Goal: Task Accomplishment & Management: Complete application form

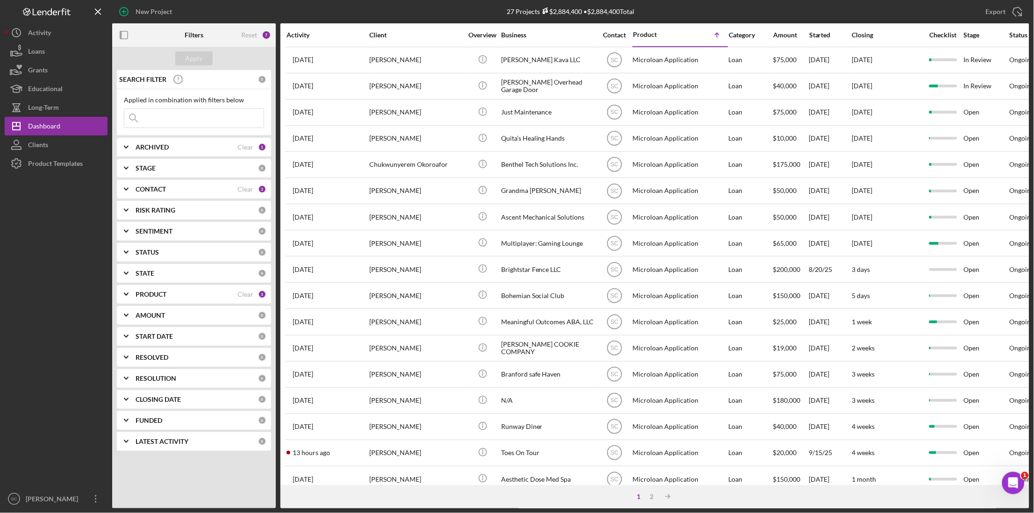
click at [149, 125] on input at bounding box center [193, 118] width 139 height 19
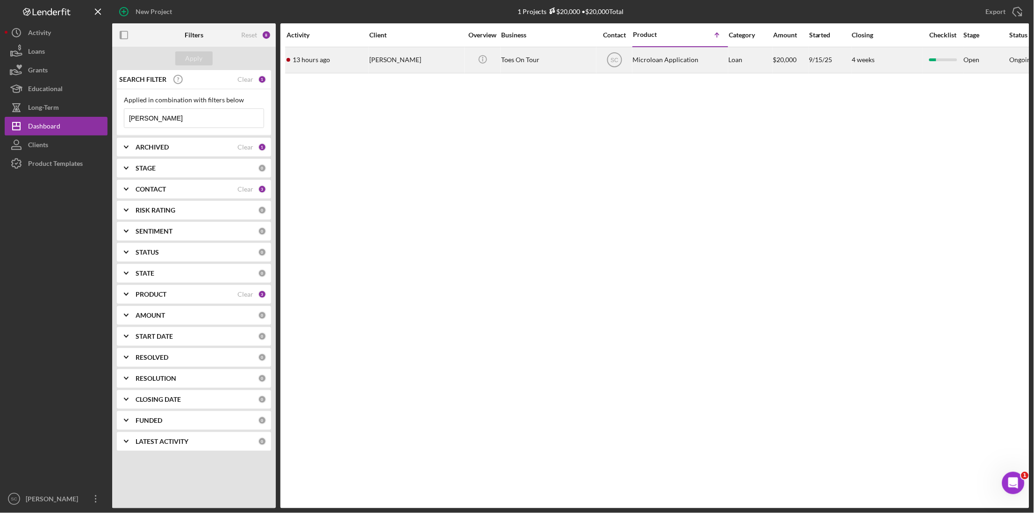
type input "[PERSON_NAME]"
click at [450, 62] on div "[PERSON_NAME]" at bounding box center [415, 60] width 93 height 25
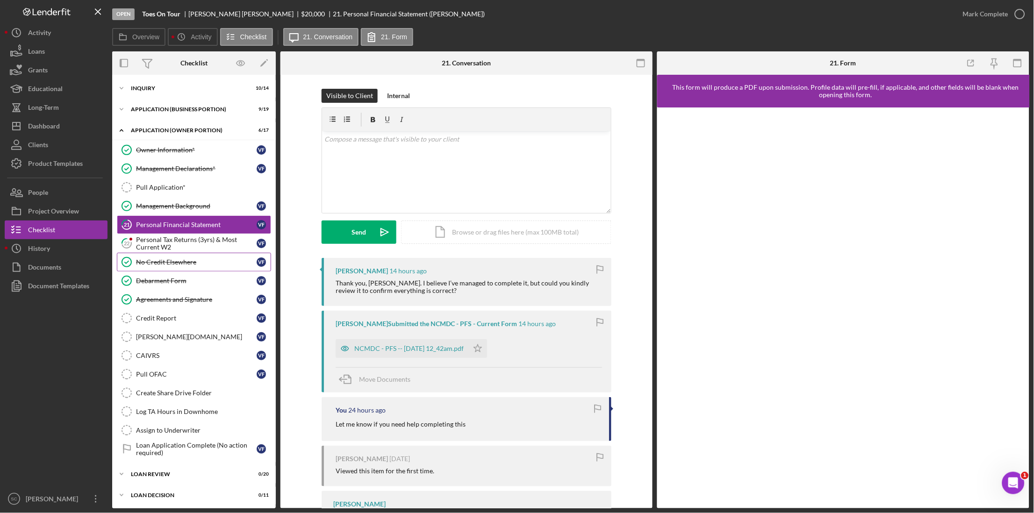
click at [184, 253] on link "No Credit Elsewhere No Credit Elsewhere V F" at bounding box center [194, 262] width 154 height 19
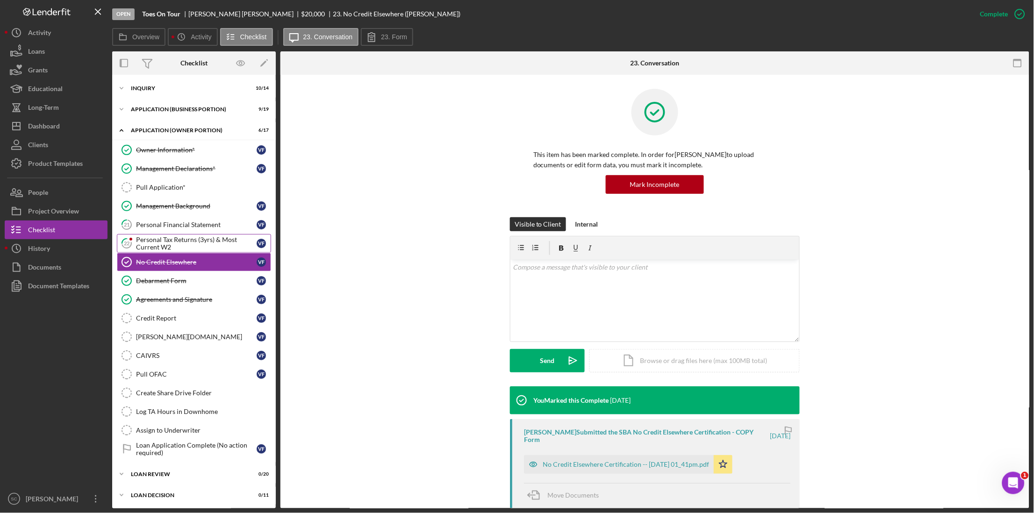
click at [186, 243] on div "Personal Tax Returns (3yrs) & Most Current W2" at bounding box center [196, 243] width 121 height 15
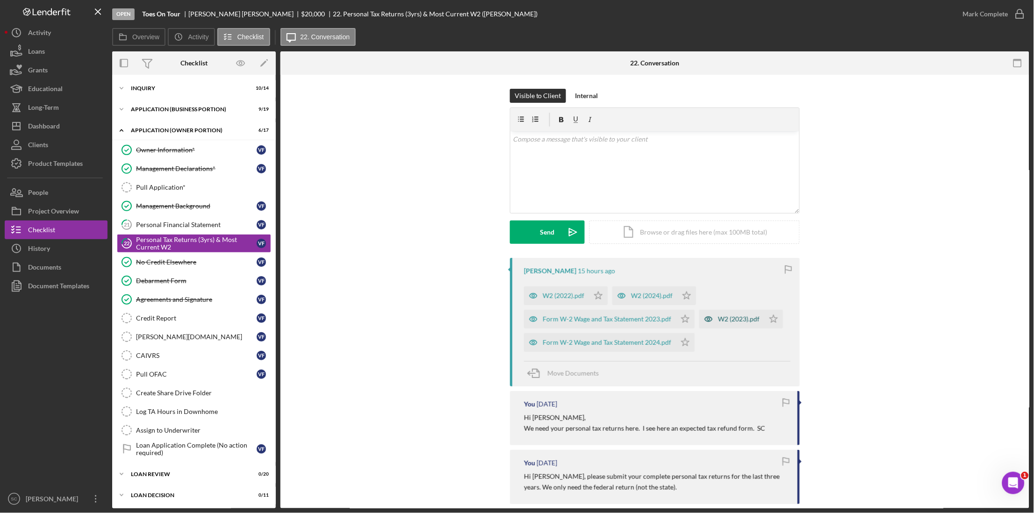
click at [730, 322] on div "W2 (2023).pdf" at bounding box center [739, 318] width 42 height 7
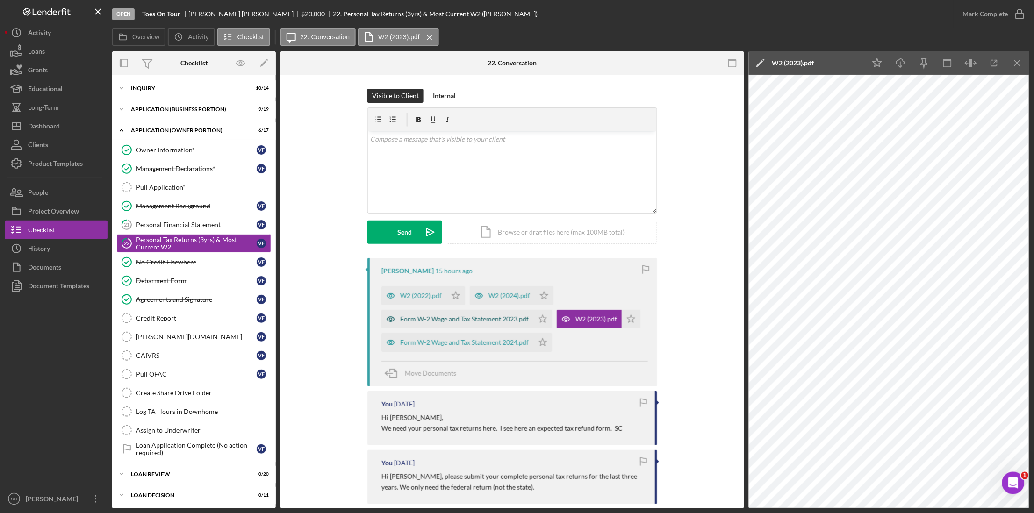
click at [491, 318] on div "Form W-2 Wage and Tax Statement 2023.pdf" at bounding box center [464, 318] width 129 height 7
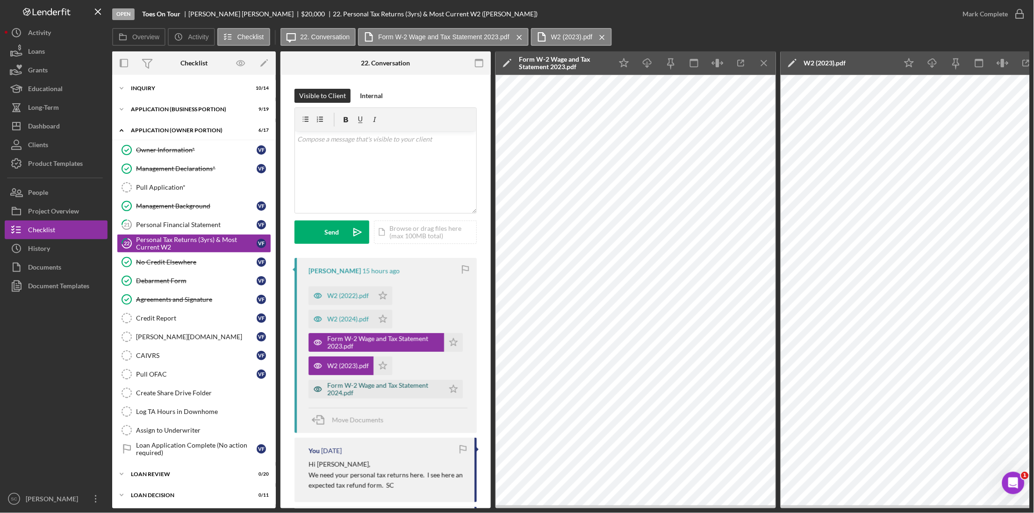
click at [365, 391] on div "Form W-2 Wage and Tax Statement 2024.pdf" at bounding box center [383, 389] width 112 height 15
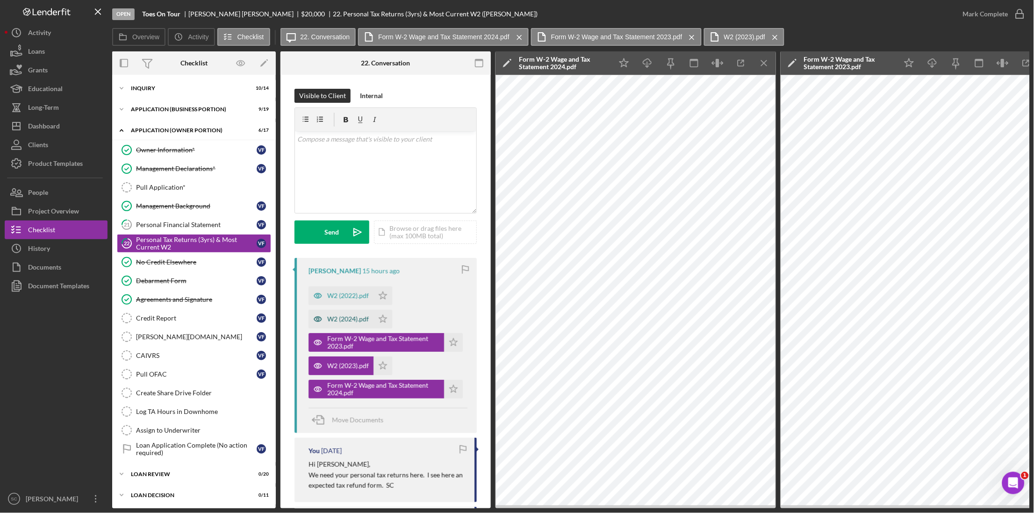
click at [342, 323] on div "W2 (2024).pdf" at bounding box center [348, 318] width 42 height 7
click at [345, 298] on div "W2 (2022).pdf" at bounding box center [348, 295] width 42 height 7
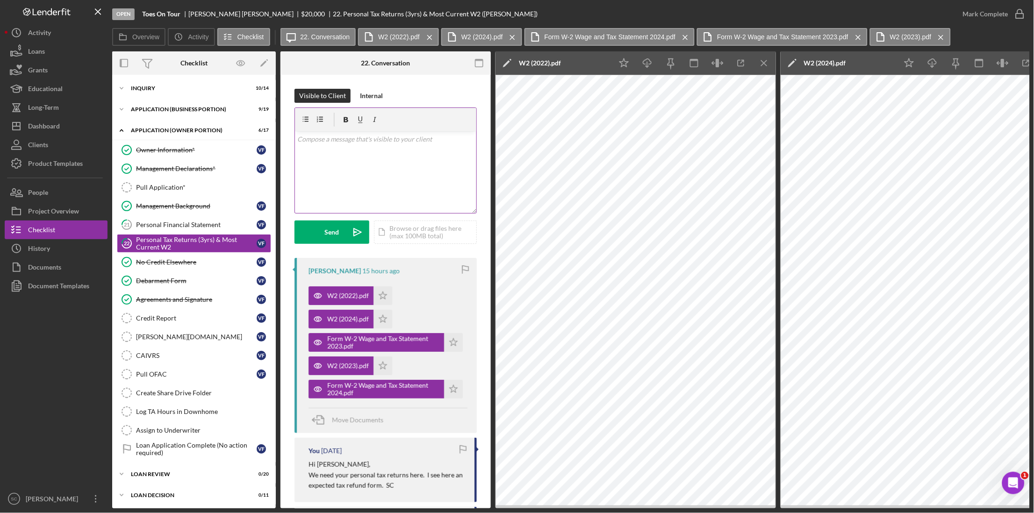
click at [330, 145] on div "v Color teal Color pink Remove color Add row above Add row below Add column bef…" at bounding box center [385, 172] width 181 height 82
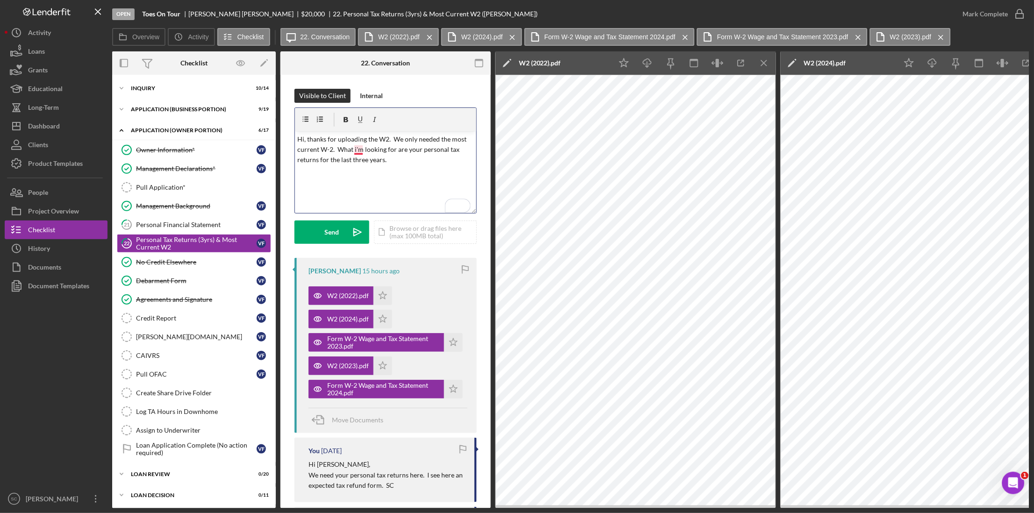
click at [358, 150] on p "Hi, thanks for uploading the W2. We only needed the most current W-2. What i'm …" at bounding box center [386, 149] width 176 height 31
click at [359, 152] on p "Hi, thanks for uploading the W2. We only needed the most current W-2. What i'm …" at bounding box center [386, 149] width 176 height 31
click at [380, 150] on p "Hi, thanks for uploading the W2. We only needed the most current W-2. What i'm …" at bounding box center [386, 149] width 176 height 31
click at [393, 161] on p "Hi, thanks for uploading the W2. We only needed the most current W-2. What I'm …" at bounding box center [386, 149] width 176 height 31
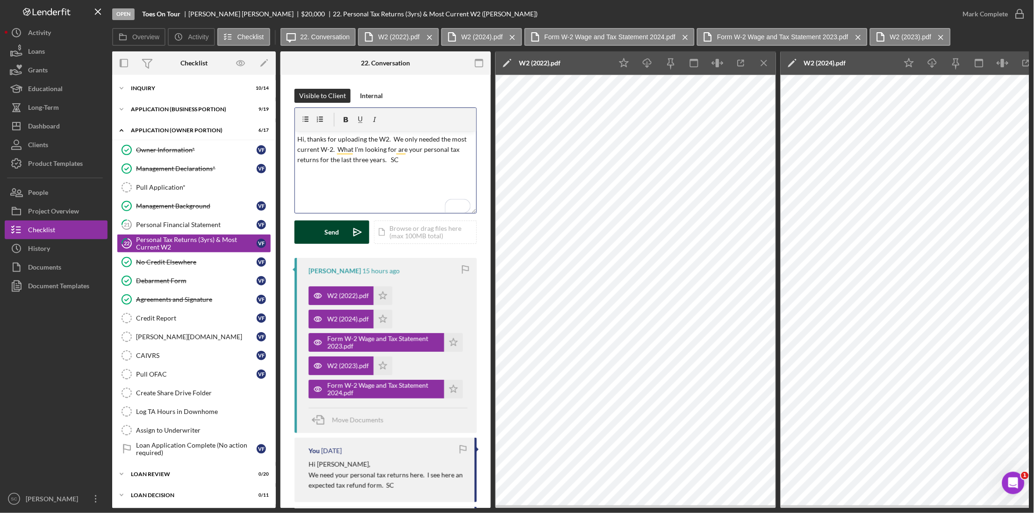
click at [332, 230] on div "Send" at bounding box center [332, 232] width 14 height 23
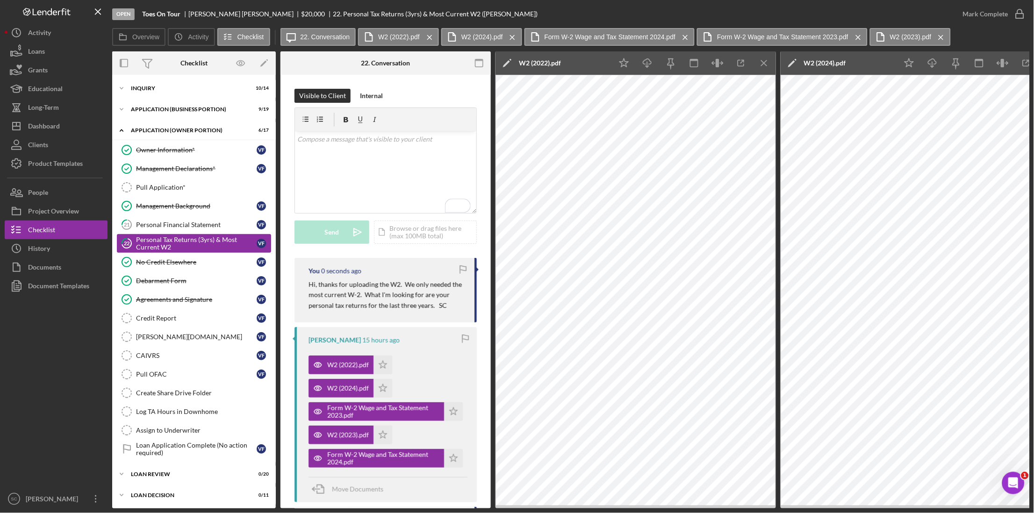
drag, startPoint x: 200, startPoint y: 224, endPoint x: 222, endPoint y: 238, distance: 26.5
click at [200, 224] on div "Personal Financial Statement" at bounding box center [196, 224] width 121 height 7
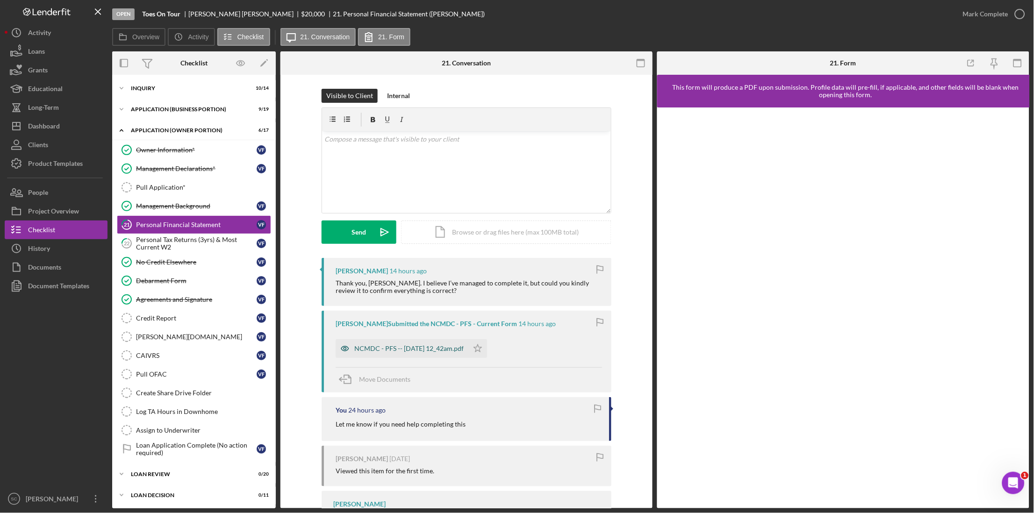
click at [372, 350] on div "NCMDC - PFS -- [DATE] 12_42am.pdf" at bounding box center [408, 348] width 109 height 7
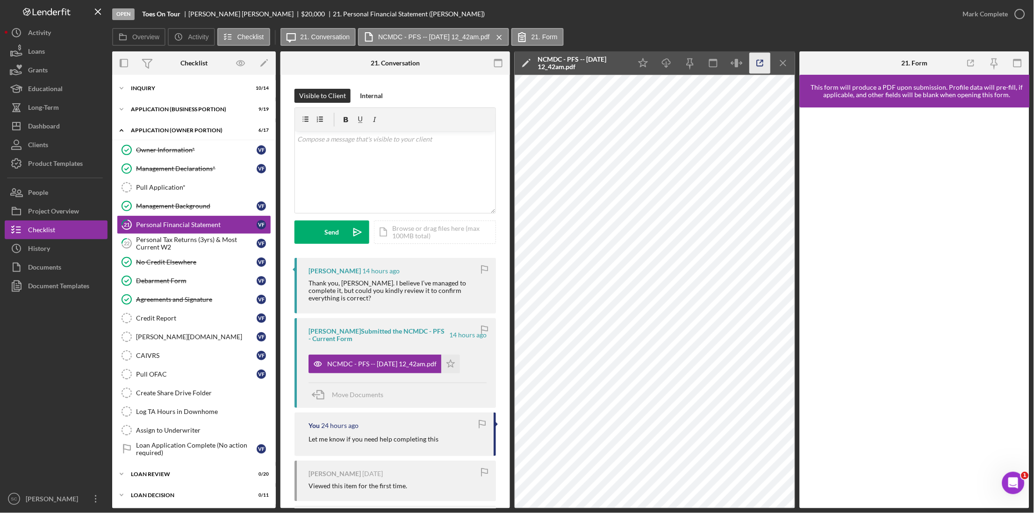
click at [755, 69] on icon "button" at bounding box center [760, 63] width 21 height 21
click at [343, 143] on p "To enrich screen reader interactions, please activate Accessibility in Grammarl…" at bounding box center [395, 139] width 195 height 10
click at [378, 150] on p "Just confirming, your PFS shows that you have $2k cash and an automobile valued…" at bounding box center [395, 144] width 195 height 21
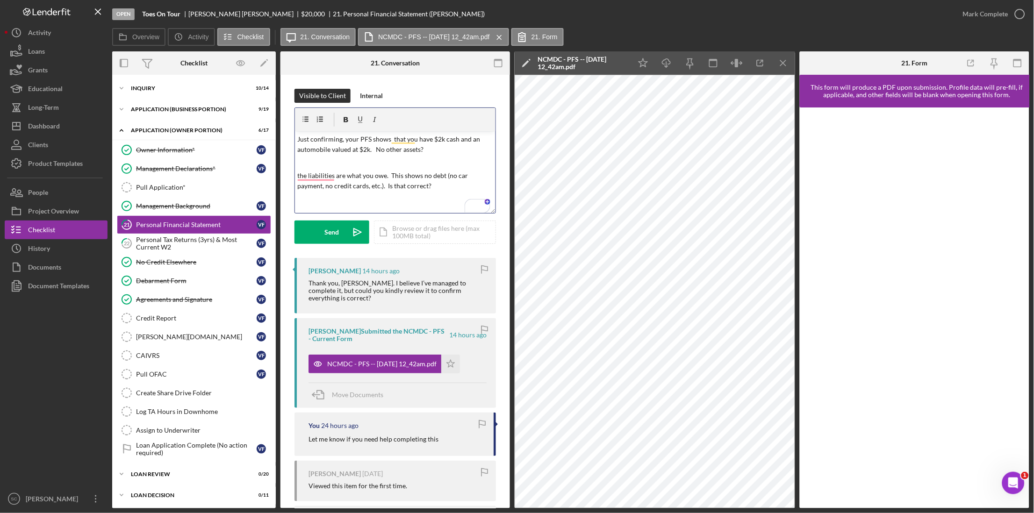
click at [432, 153] on p "Just confirming, your PFS shows that you have $2k cash and an automobile valued…" at bounding box center [395, 144] width 195 height 21
click at [436, 148] on p "Just confirming, your PFS shows that you have $2k cash and an automobile valued…" at bounding box center [395, 144] width 195 height 21
click at [343, 229] on button "Send Icon/icon-invite-send" at bounding box center [331, 232] width 75 height 23
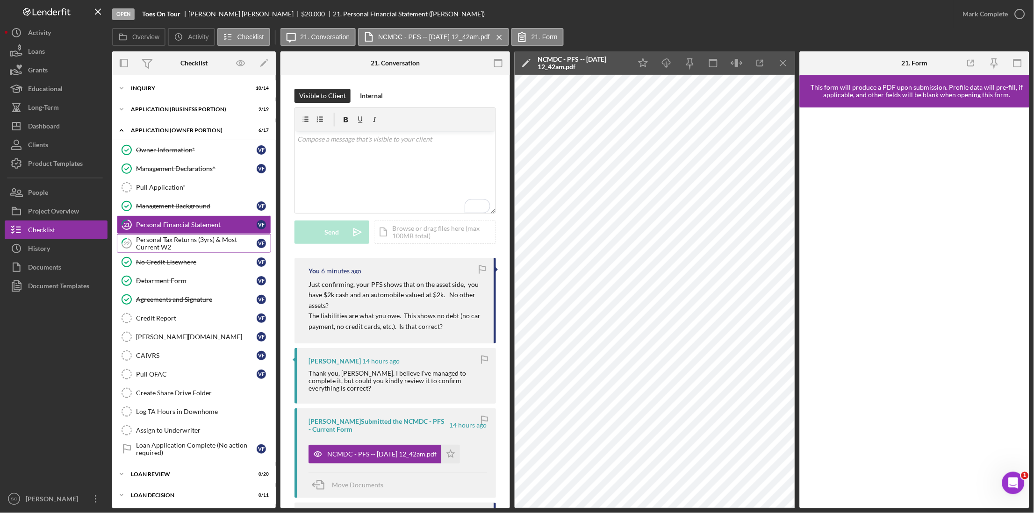
click at [174, 237] on div "Personal Tax Returns (3yrs) & Most Current W2" at bounding box center [196, 243] width 121 height 15
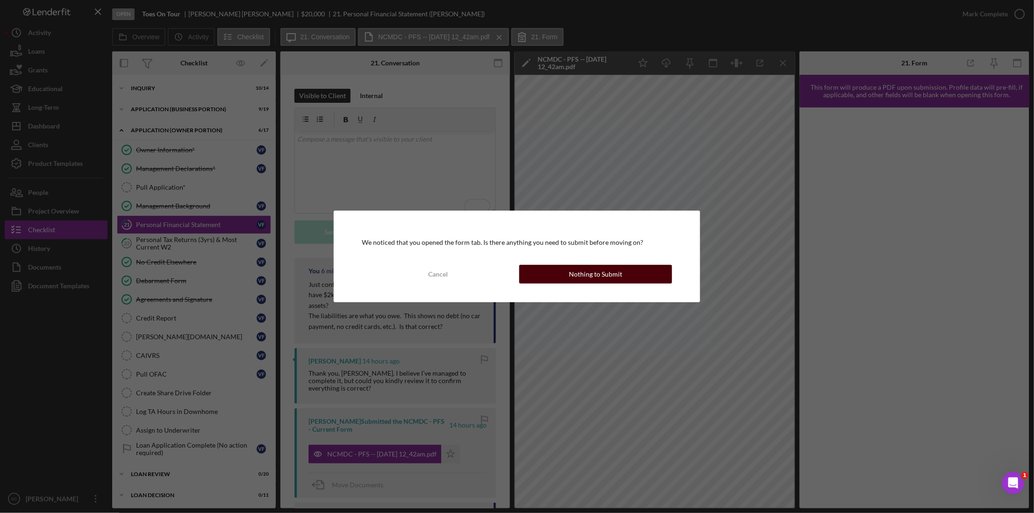
click at [576, 276] on div "Nothing to Submit" at bounding box center [595, 274] width 53 height 19
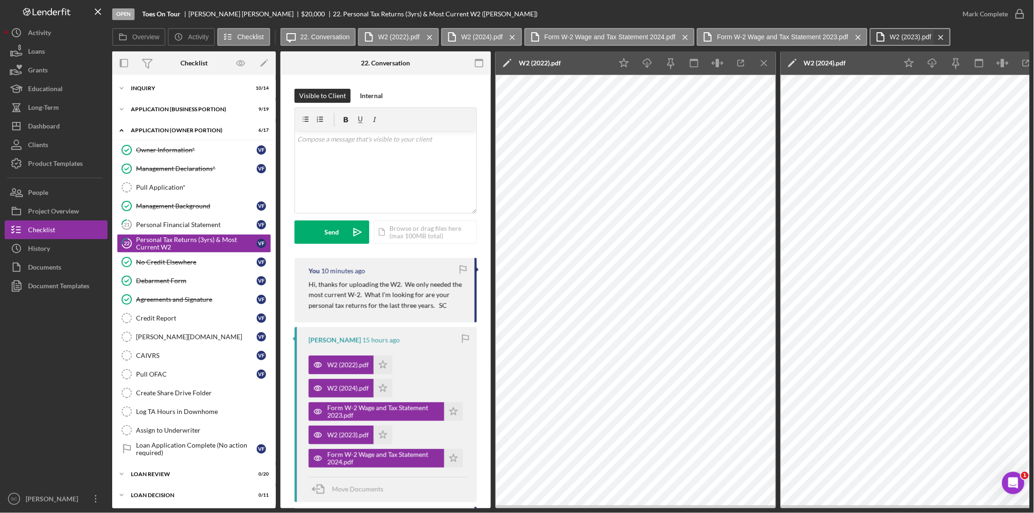
click at [933, 34] on icon "Icon/Menu Close" at bounding box center [941, 37] width 16 height 23
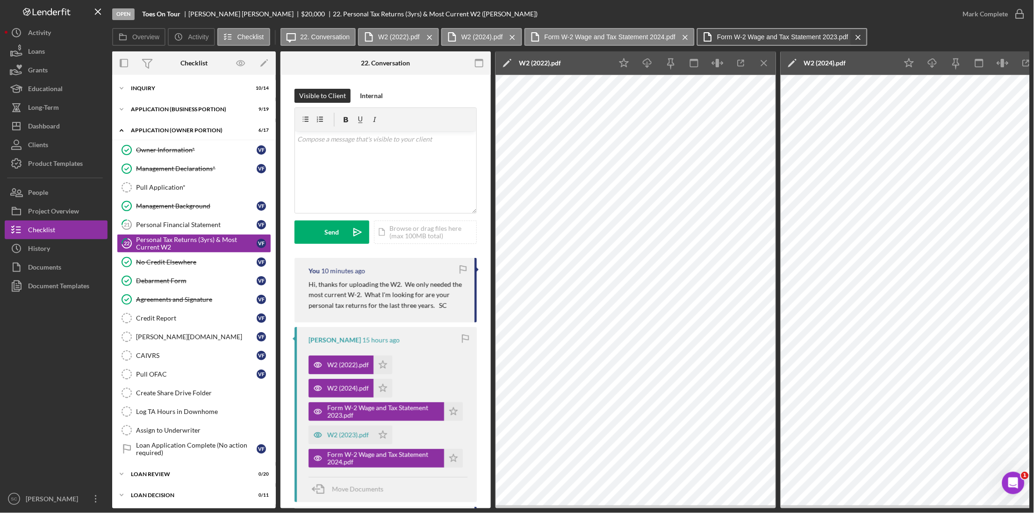
click at [854, 38] on icon "Icon/Menu Close" at bounding box center [858, 37] width 16 height 23
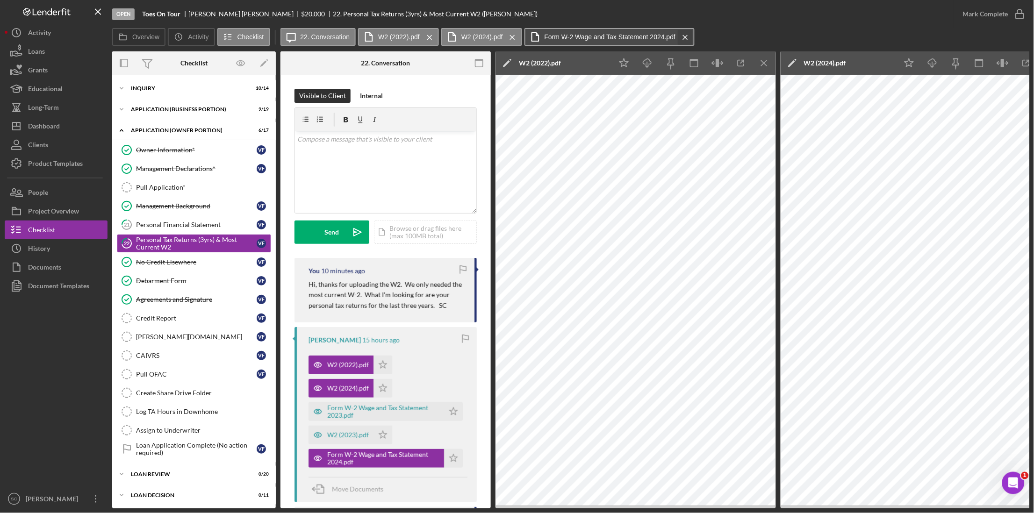
click at [680, 36] on icon "Icon/Menu Close" at bounding box center [685, 37] width 16 height 23
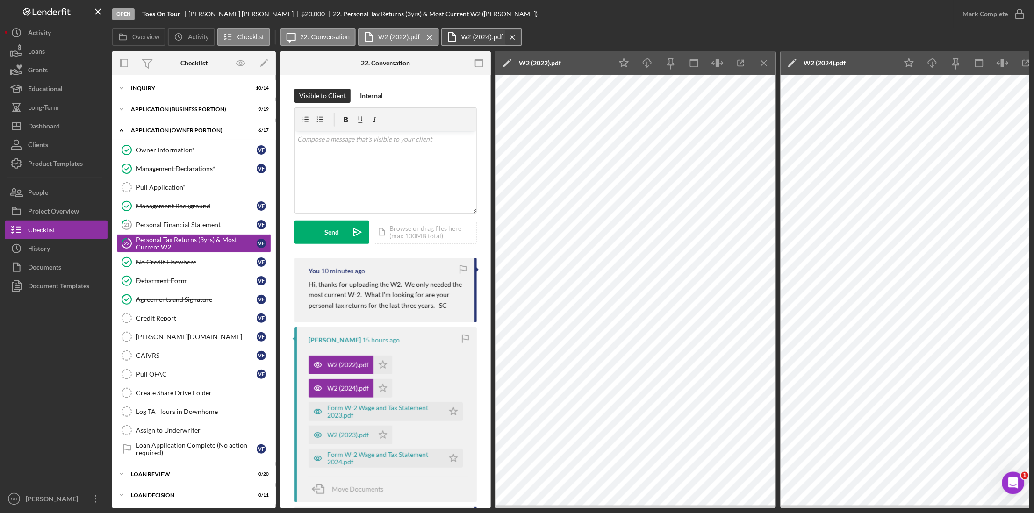
click at [508, 36] on icon "Icon/Menu Close" at bounding box center [512, 37] width 16 height 23
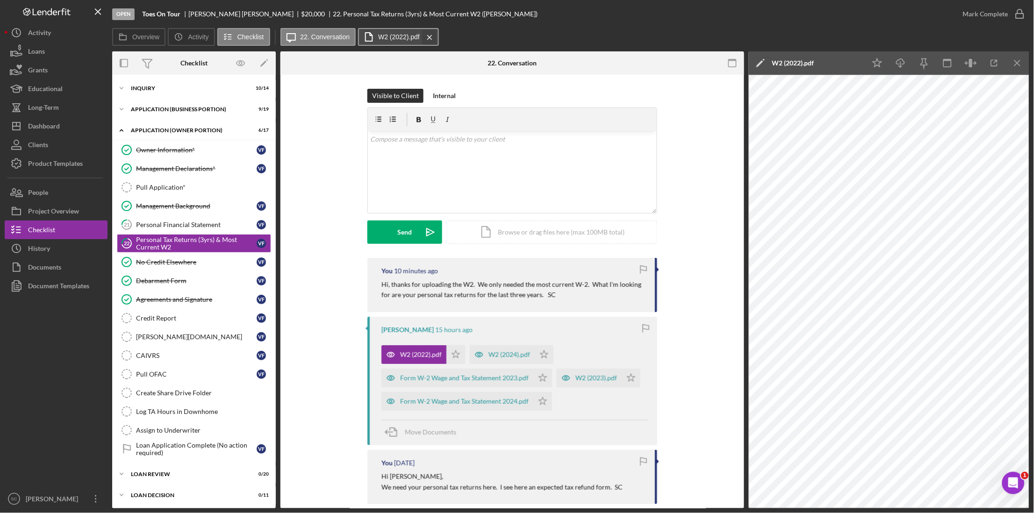
click at [429, 37] on icon "Icon/Menu Close" at bounding box center [430, 37] width 16 height 23
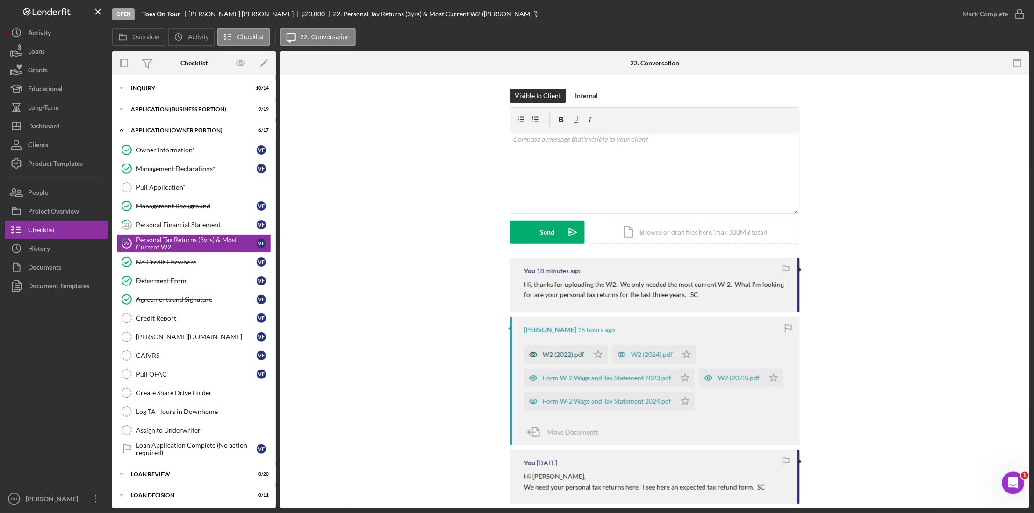
click at [564, 353] on div "W2 (2022).pdf" at bounding box center [564, 354] width 42 height 7
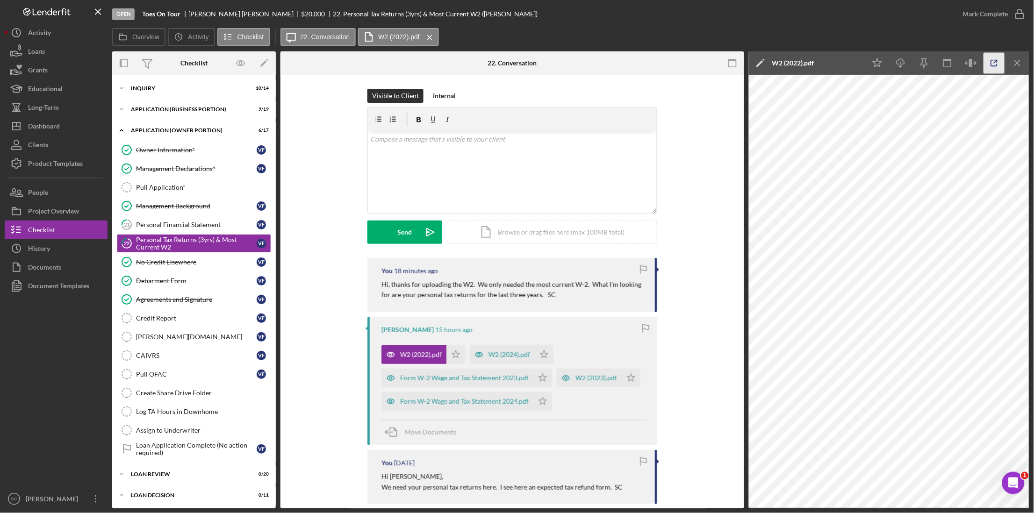
click at [1000, 66] on icon "button" at bounding box center [994, 63] width 21 height 21
click at [181, 204] on div "Management Background" at bounding box center [196, 205] width 121 height 7
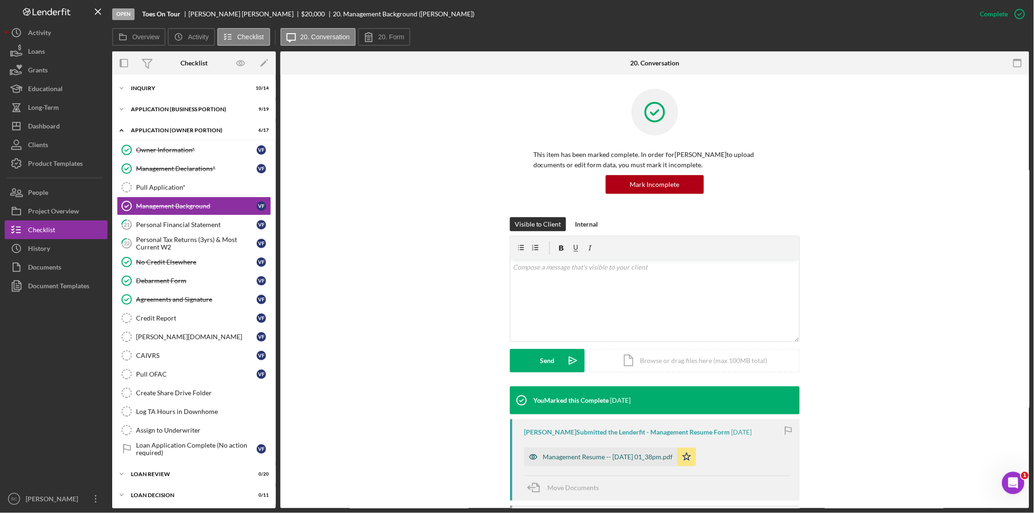
click at [585, 453] on div "Management Resume -- [DATE] 01_38pm.pdf" at bounding box center [608, 456] width 130 height 7
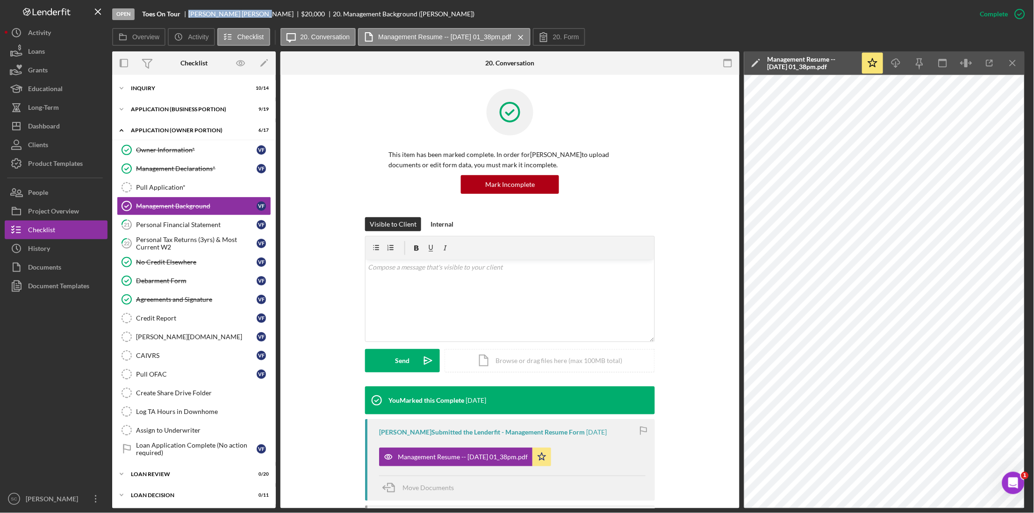
drag, startPoint x: 240, startPoint y: 14, endPoint x: 186, endPoint y: 15, distance: 54.7
click at [186, 15] on div "Toes On Tour [PERSON_NAME] $20,000 $20,000 20. Management Background ([PERSON_N…" at bounding box center [308, 13] width 332 height 7
copy div "[PERSON_NAME]"
